Goal: Navigation & Orientation: Find specific page/section

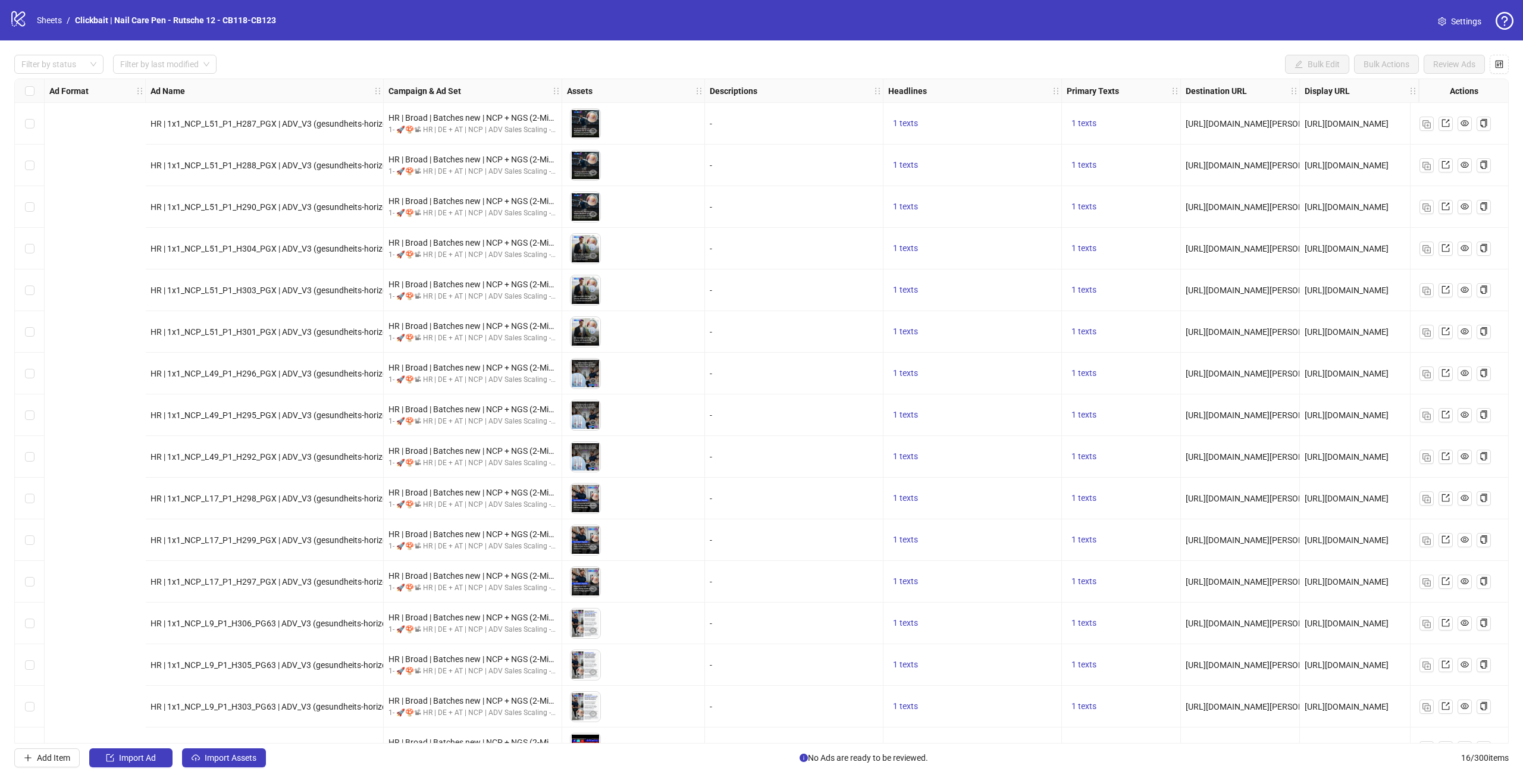
scroll to position [28, 461]
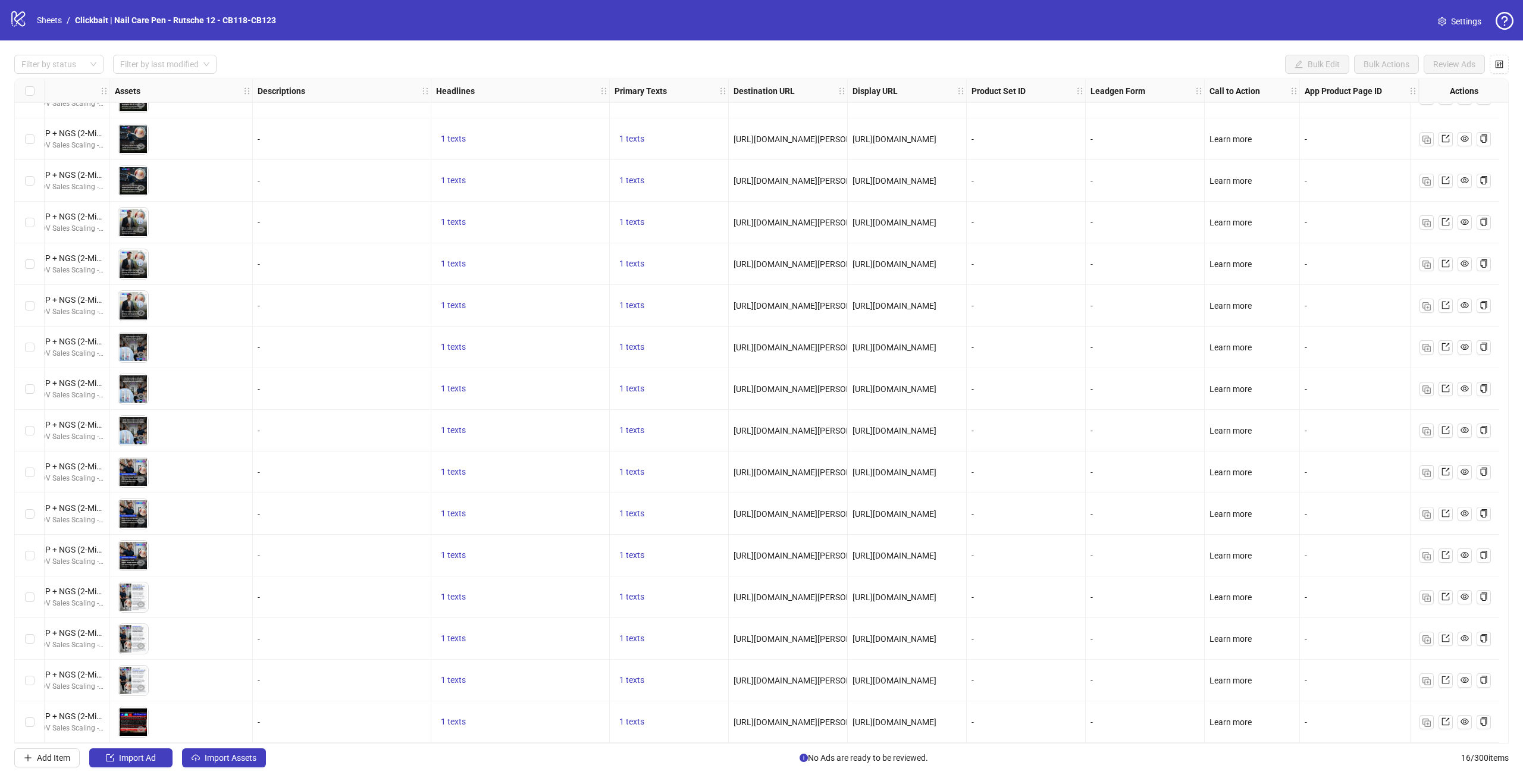
click at [47, 20] on link "Sheets" at bounding box center [49, 20] width 29 height 13
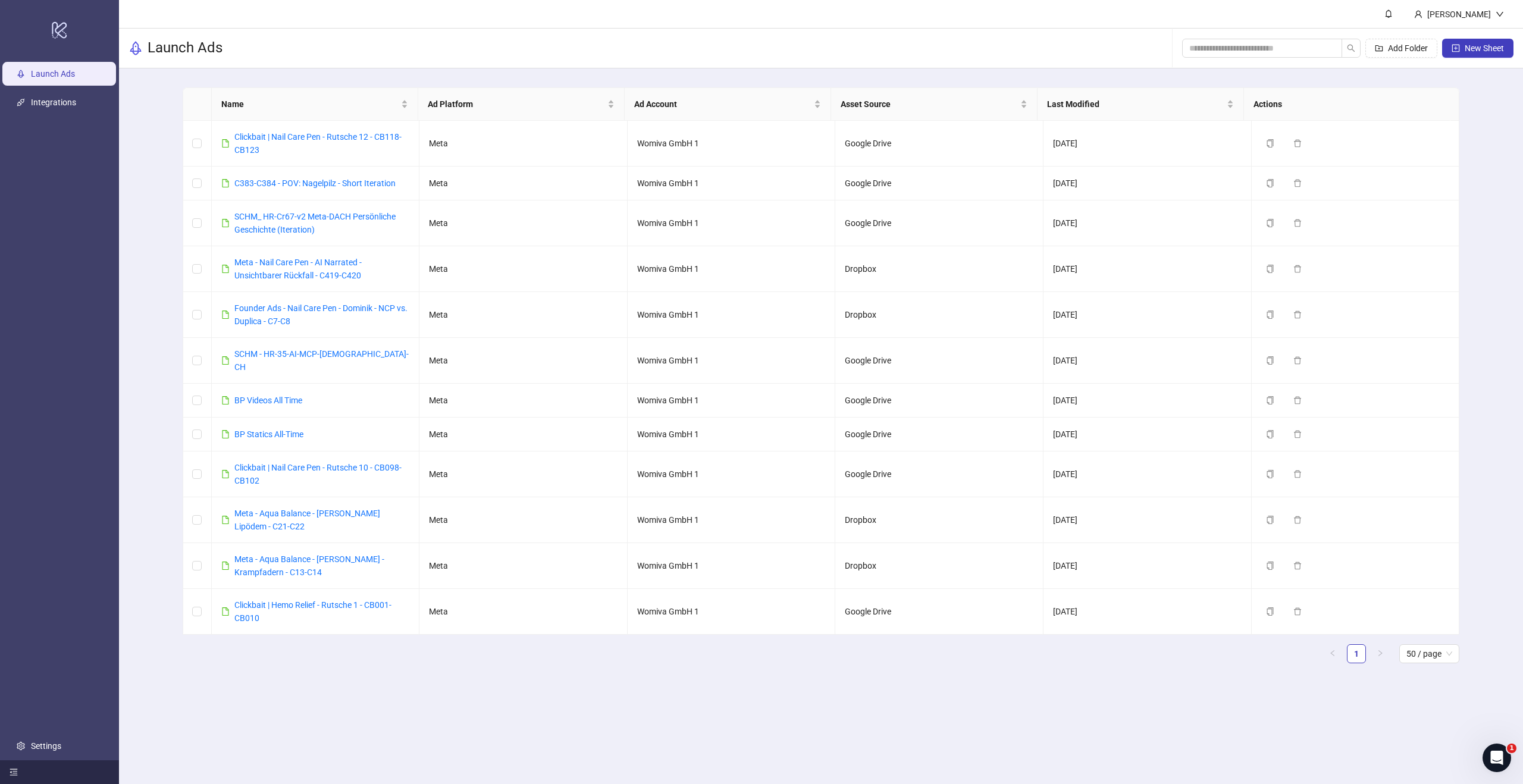
click at [10, 770] on icon "menu-fold" at bounding box center [14, 772] width 8 height 8
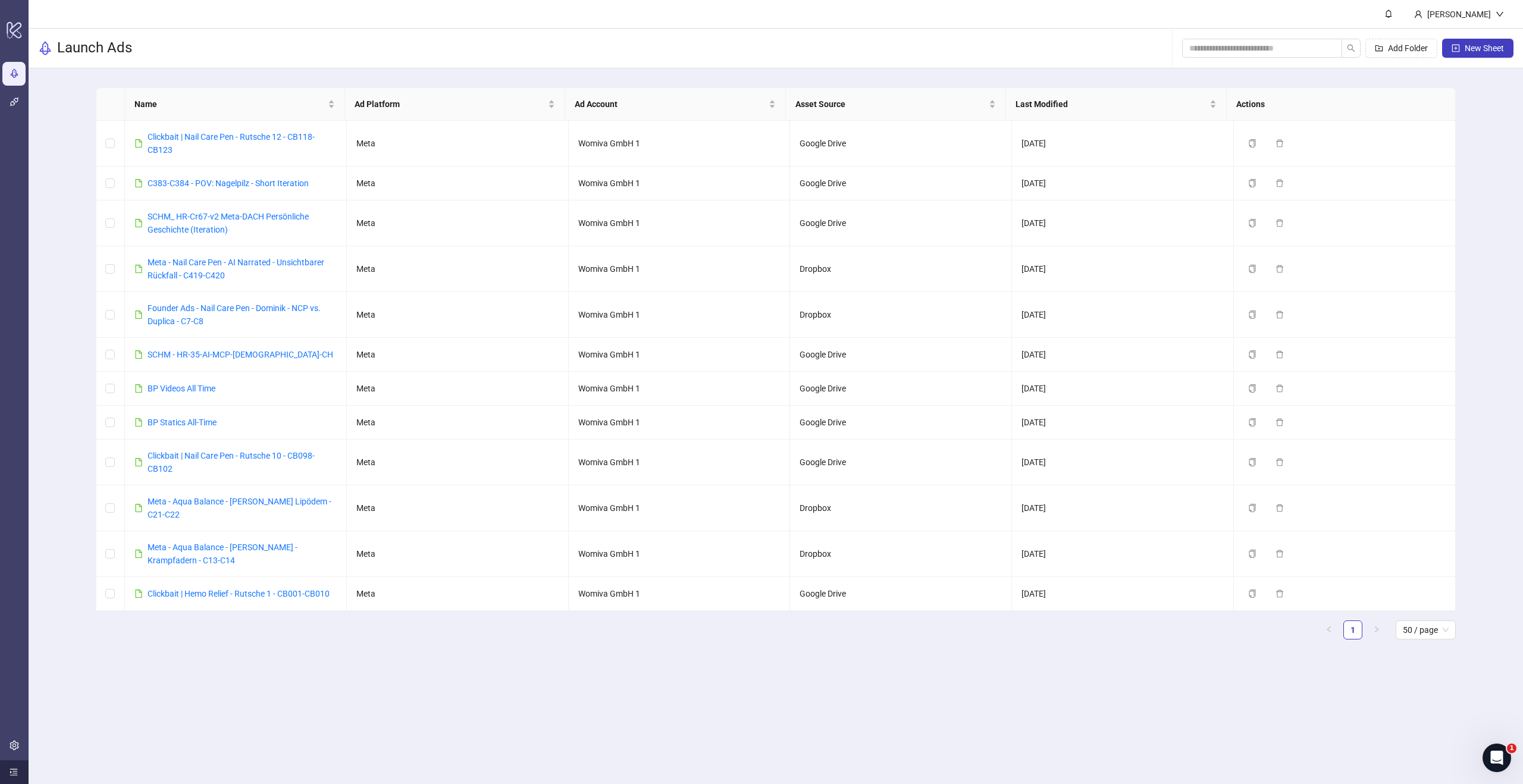
click at [10, 770] on icon "menu-unfold" at bounding box center [14, 772] width 8 height 8
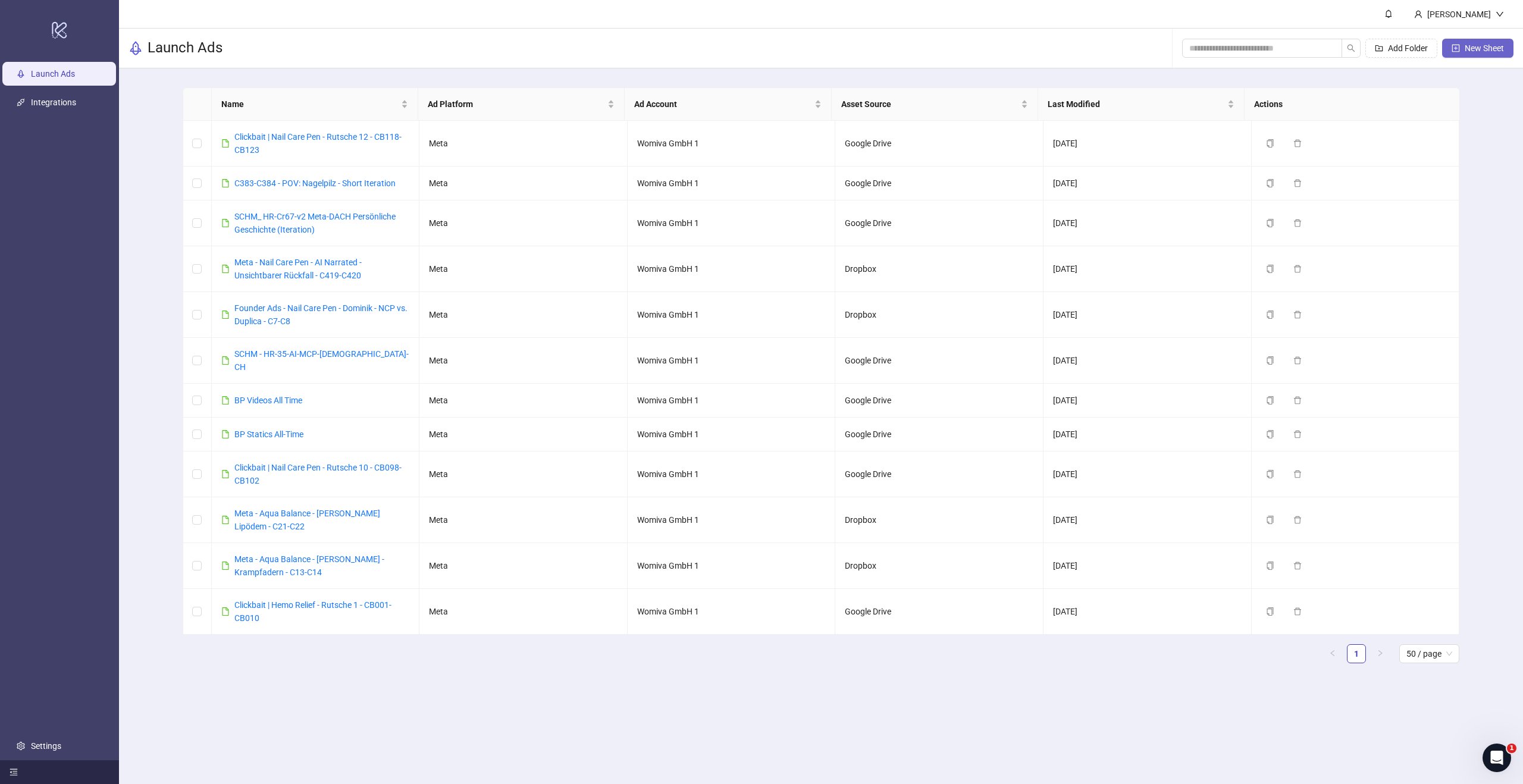
click at [1485, 47] on span "New Sheet" at bounding box center [1484, 48] width 39 height 10
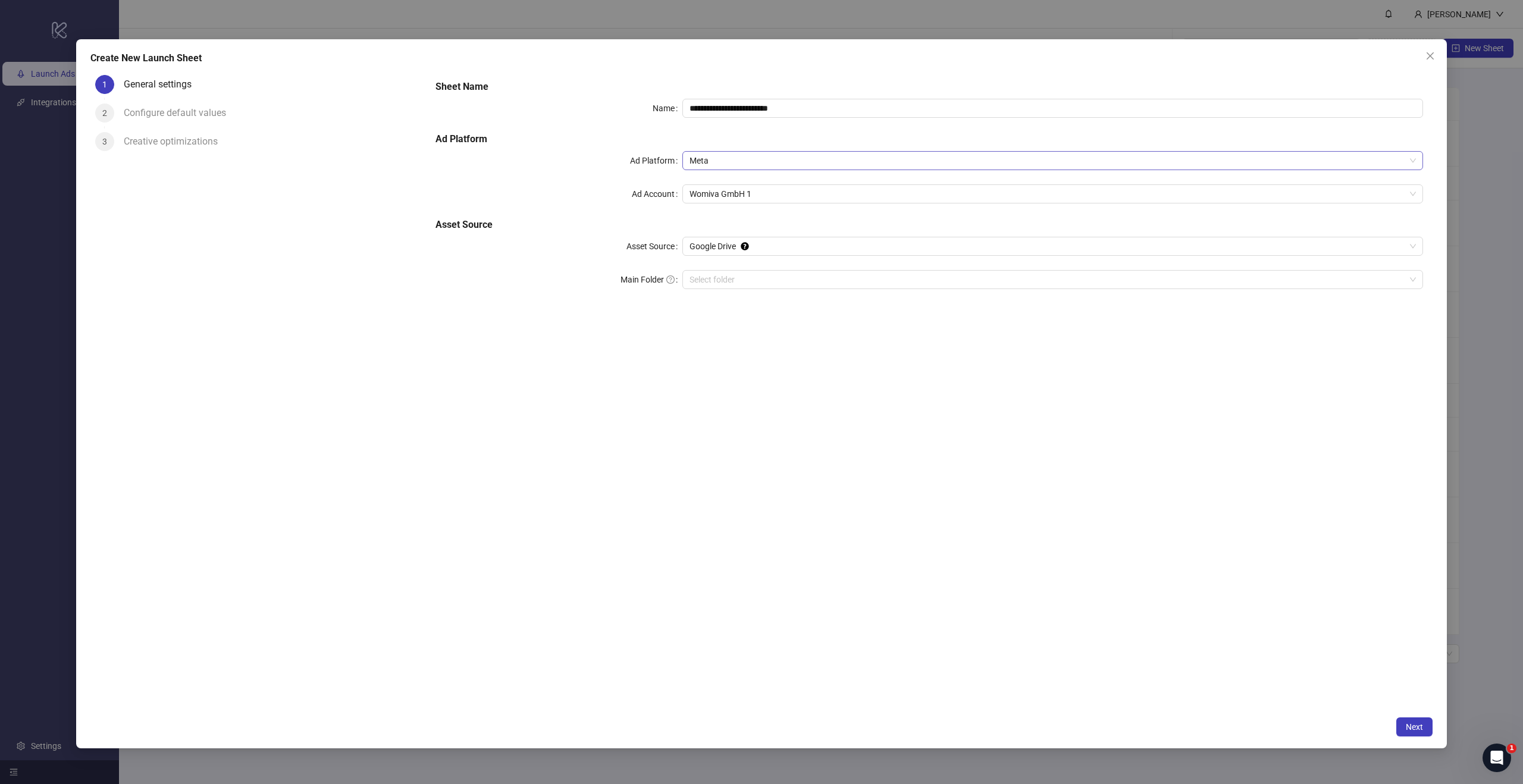
click at [726, 154] on span "Meta" at bounding box center [1053, 161] width 727 height 18
click at [1430, 56] on icon "close" at bounding box center [1430, 55] width 7 height 7
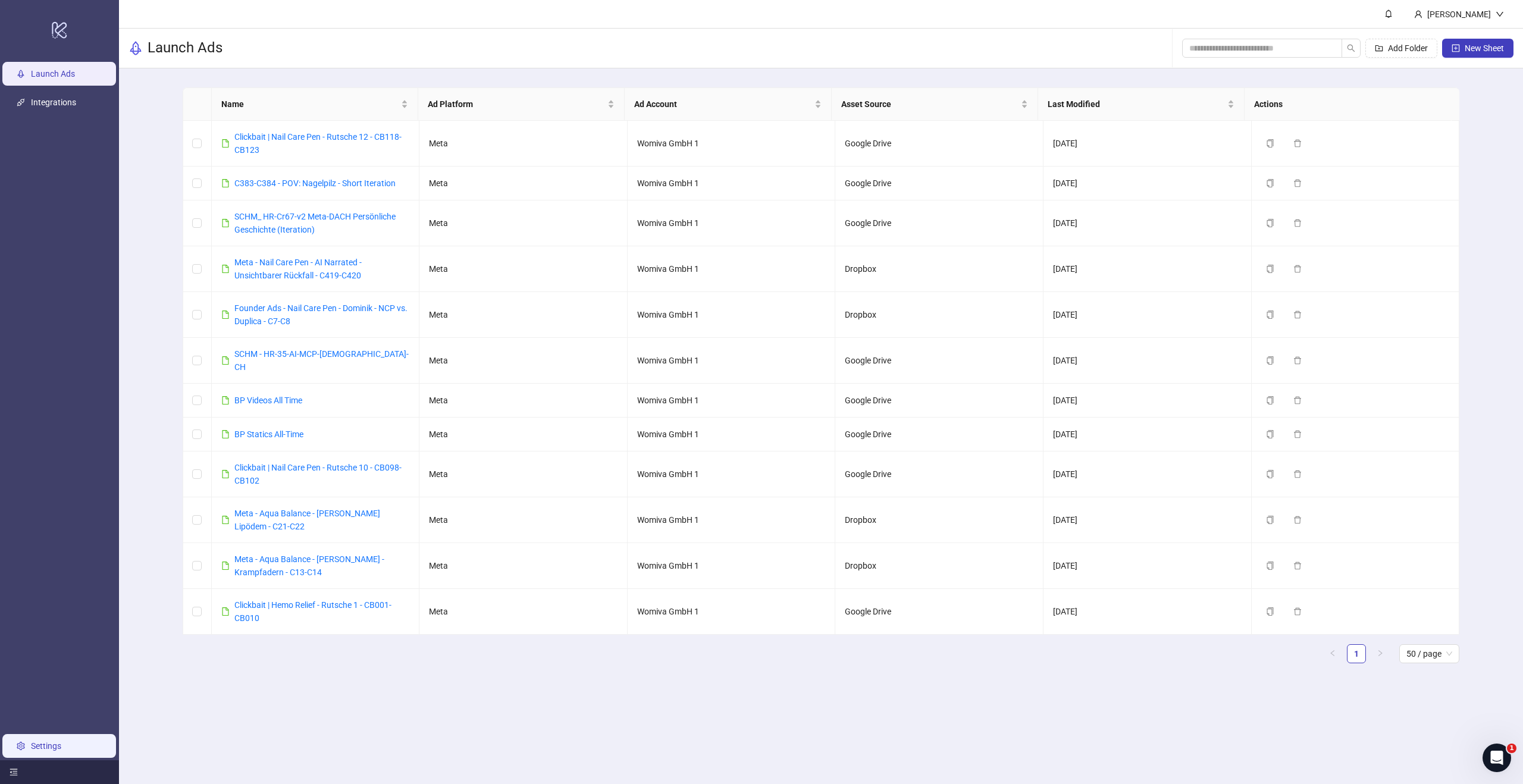
click at [61, 750] on link "Settings" at bounding box center [46, 746] width 30 height 10
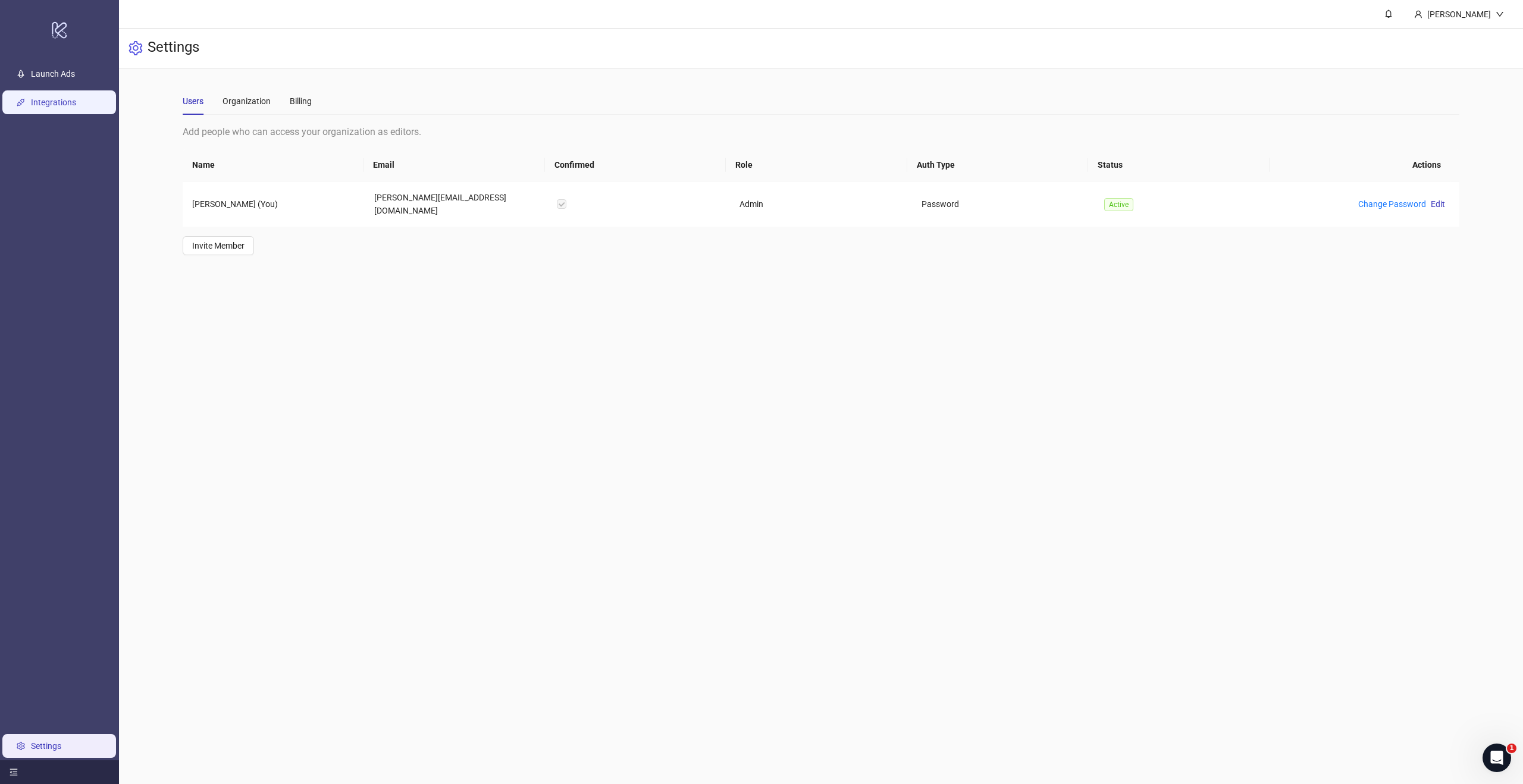
click at [42, 105] on link "Integrations" at bounding box center [53, 102] width 45 height 10
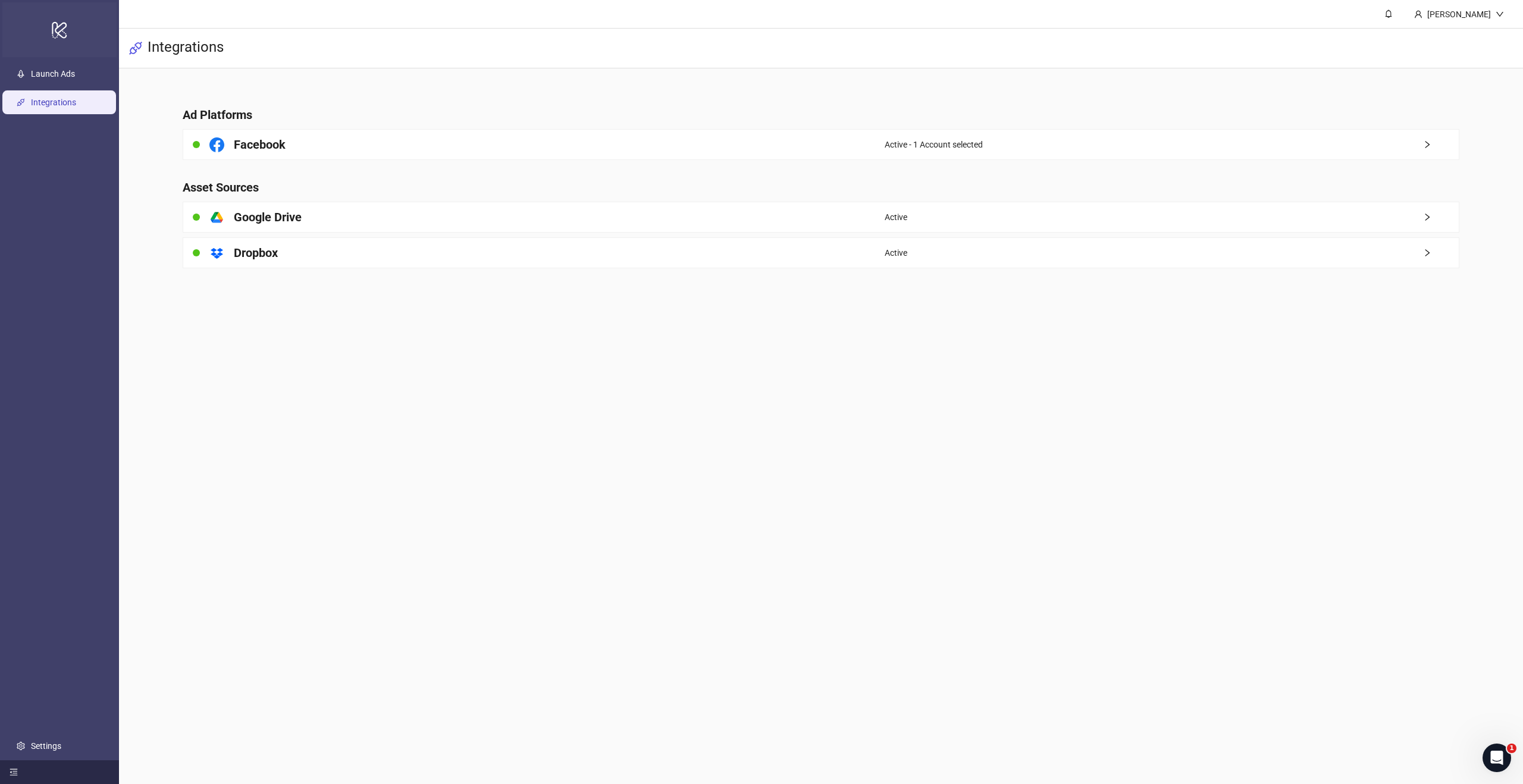
click at [50, 28] on div "logo/logo-mobile" at bounding box center [59, 29] width 114 height 55
